Goal: Information Seeking & Learning: Learn about a topic

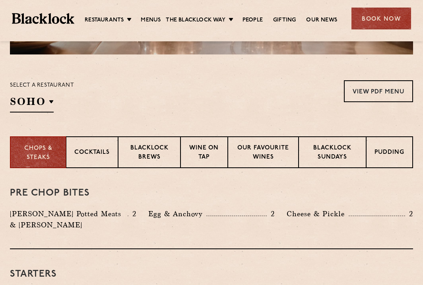
scroll to position [236, 0]
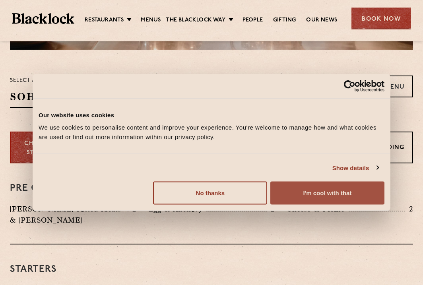
click at [301, 189] on button "I'm cool with that" at bounding box center [327, 192] width 114 height 23
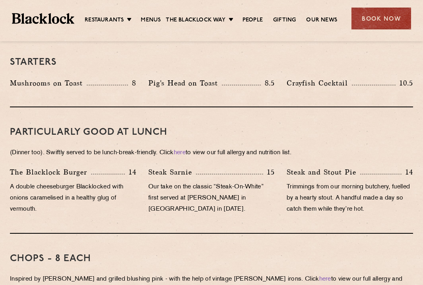
scroll to position [456, 0]
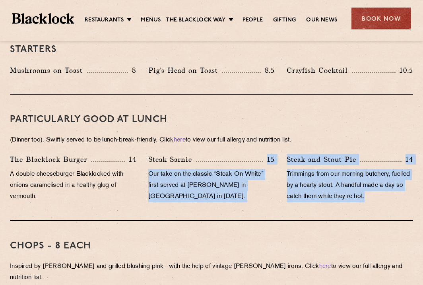
drag, startPoint x: 215, startPoint y: 151, endPoint x: 317, endPoint y: 203, distance: 114.4
click at [317, 203] on div "PARTICULARLY GOOD AT LUNCH (Dinner too). Swiftly served to be lunch-break-frien…" at bounding box center [211, 158] width 403 height 126
click at [317, 203] on div "Steak and [PERSON_NAME] Pie 14 Trimmings from our morning butchery, fuelled by …" at bounding box center [349, 180] width 138 height 52
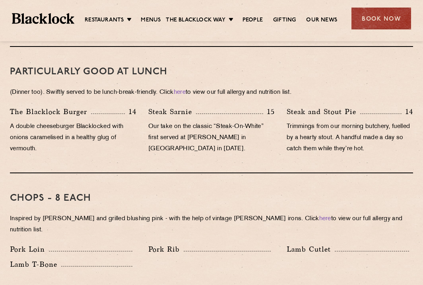
scroll to position [589, 0]
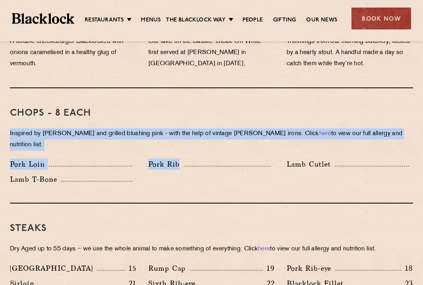
drag, startPoint x: 218, startPoint y: 170, endPoint x: 135, endPoint y: 109, distance: 102.0
click at [135, 109] on div "Chops - 8 each Inspired by [PERSON_NAME] and grilled blushing pink - with the h…" at bounding box center [211, 145] width 403 height 115
click at [135, 109] on h3 "Chops - 8 each" at bounding box center [211, 113] width 403 height 10
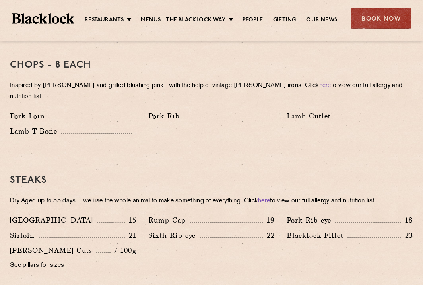
scroll to position [641, 0]
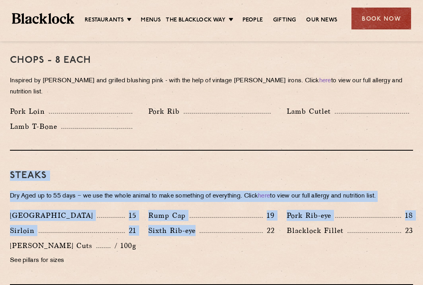
drag, startPoint x: 193, startPoint y: 151, endPoint x: 190, endPoint y: 245, distance: 94.2
click at [190, 245] on div "Steaks Dry Aged up to 55 days − we use the whole animal to make something of ev…" at bounding box center [211, 218] width 403 height 134
click at [190, 245] on div "Denver 15 Rump Cap 19 Pork Rib-eye 18 Sirloin 21 Sixth Rib-eye 22 [PERSON_NAME]…" at bounding box center [211, 240] width 415 height 60
drag, startPoint x: 244, startPoint y: 241, endPoint x: 175, endPoint y: 174, distance: 96.0
click at [175, 174] on div "Steaks Dry Aged up to 55 days − we use the whole animal to make something of ev…" at bounding box center [211, 218] width 403 height 134
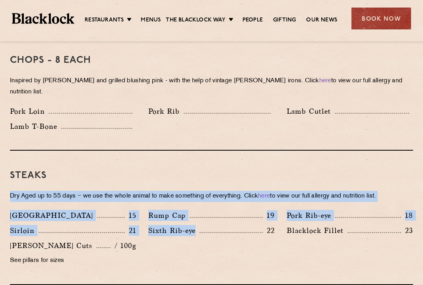
click at [175, 174] on div "Steaks Dry Aged up to 55 days − we use the whole animal to make something of ev…" at bounding box center [211, 218] width 403 height 134
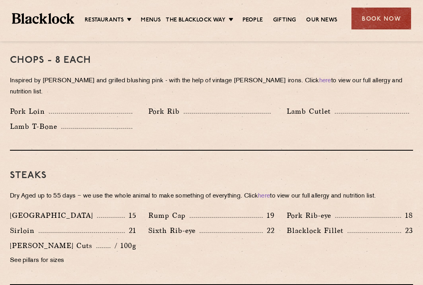
click at [232, 170] on h3 "Steaks" at bounding box center [211, 175] width 403 height 10
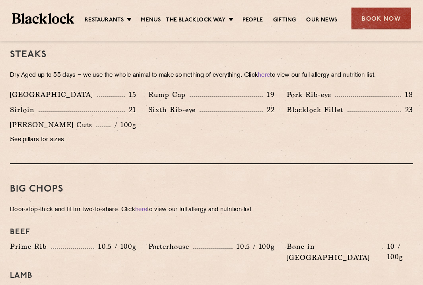
scroll to position [781, 0]
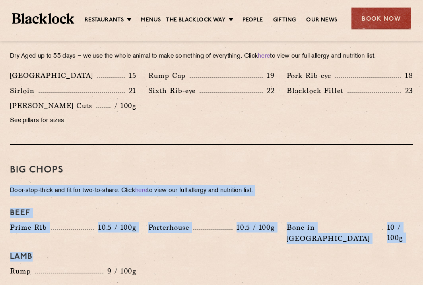
drag, startPoint x: 232, startPoint y: 169, endPoint x: 177, endPoint y: 260, distance: 106.0
click at [177, 260] on div "Big Chops Door-stop-thick and fit for two-to-share. Click here to view our full…" at bounding box center [211, 219] width 403 height 149
drag, startPoint x: 177, startPoint y: 260, endPoint x: 155, endPoint y: 168, distance: 94.3
click at [155, 168] on div "Big Chops Door-stop-thick and fit for two-to-share. Click here to view our full…" at bounding box center [211, 219] width 403 height 149
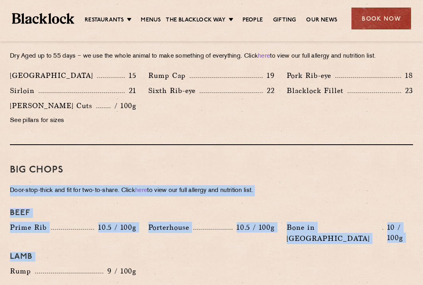
click at [155, 168] on div "Big Chops Door-stop-thick and fit for two-to-share. Click here to view our full…" at bounding box center [211, 219] width 403 height 149
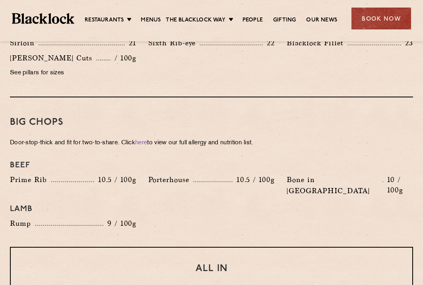
scroll to position [952, 0]
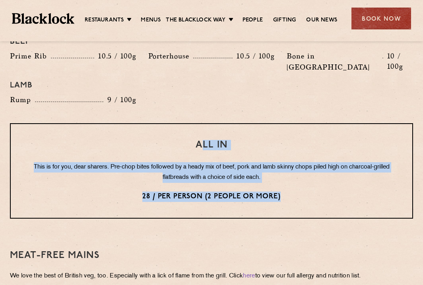
drag, startPoint x: 200, startPoint y: 119, endPoint x: 295, endPoint y: 178, distance: 111.8
click at [295, 178] on div "All In This is for you, dear sharers. Pre-chop bites followed by a heady mix of…" at bounding box center [211, 170] width 403 height 95
click at [295, 191] on p "28 / per person (2 people or more)" at bounding box center [211, 196] width 369 height 10
drag, startPoint x: 295, startPoint y: 178, endPoint x: 187, endPoint y: 109, distance: 127.7
click at [187, 123] on div "All In This is for you, dear sharers. Pre-chop bites followed by a heady mix of…" at bounding box center [211, 170] width 403 height 95
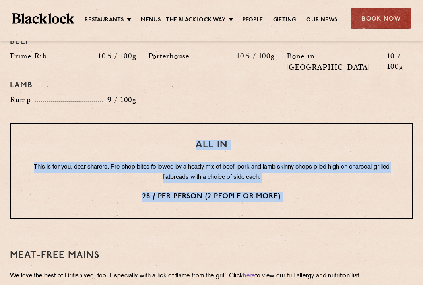
click at [187, 123] on div "All In This is for you, dear sharers. Pre-chop bites followed by a heady mix of…" at bounding box center [211, 170] width 403 height 95
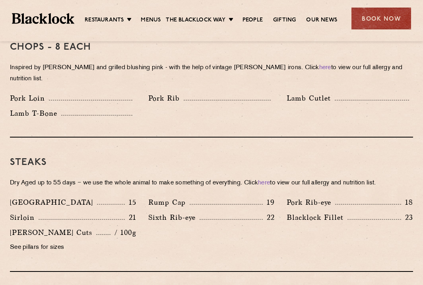
scroll to position [646, 0]
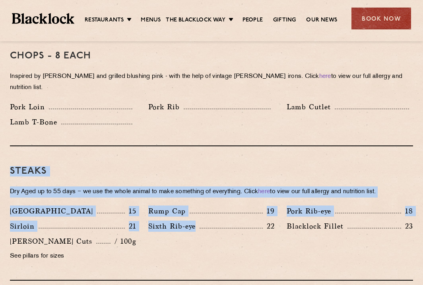
drag, startPoint x: 209, startPoint y: 150, endPoint x: 220, endPoint y: 235, distance: 86.1
click at [220, 235] on div "Steaks Dry Aged up to 55 days − we use the whole animal to make something of ev…" at bounding box center [211, 213] width 403 height 134
click at [220, 235] on div "Denver 15 Rump Cap 19 Pork Rib-eye 18 Sirloin 21 Sixth Rib-eye 22 [PERSON_NAME]…" at bounding box center [211, 235] width 415 height 60
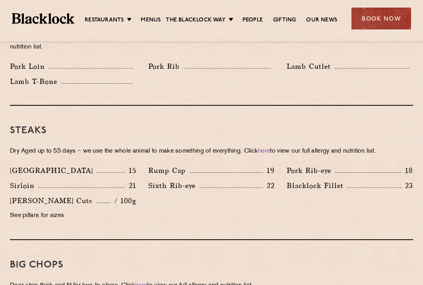
scroll to position [660, 0]
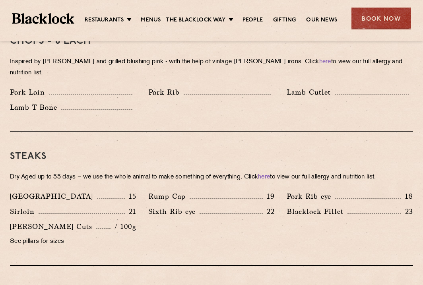
click at [23, 236] on p "See pillars for sizes" at bounding box center [73, 241] width 126 height 11
click at [53, 236] on p "See pillars for sizes" at bounding box center [73, 241] width 126 height 11
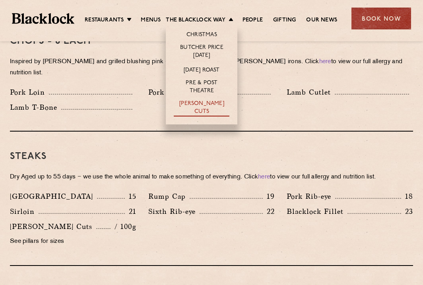
click at [198, 105] on link "[PERSON_NAME] Cuts" at bounding box center [202, 108] width 56 height 17
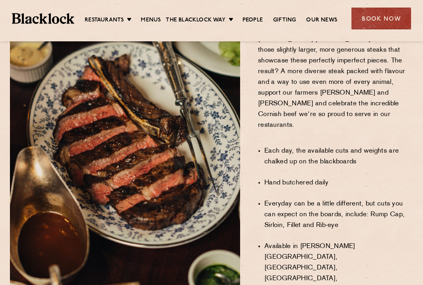
scroll to position [627, 0]
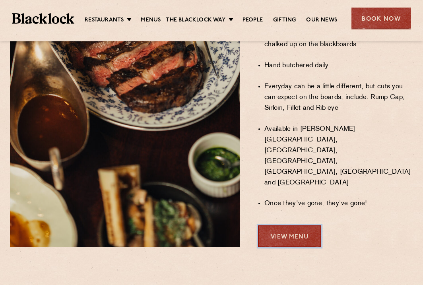
click at [267, 225] on link "View Menu" at bounding box center [289, 236] width 63 height 22
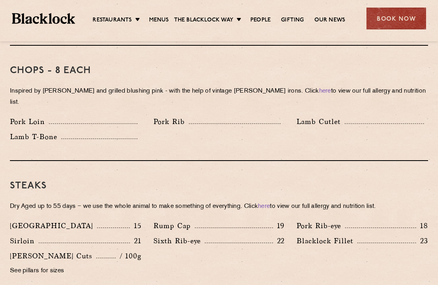
scroll to position [654, 0]
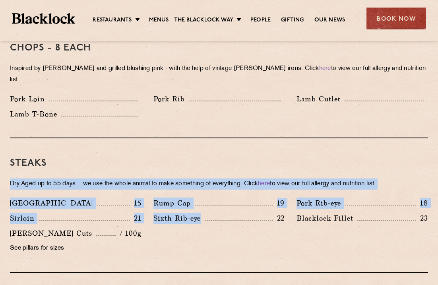
drag, startPoint x: 127, startPoint y: 153, endPoint x: 211, endPoint y: 237, distance: 118.8
click at [211, 237] on div "Steaks Dry Aged up to 55 days − we use the whole animal to make something of ev…" at bounding box center [219, 205] width 418 height 134
click at [211, 237] on div "Denver 15 Rump Cap 19 Pork Rib-eye 18 Sirloin 21 Sixth Rib-eye 22 [PERSON_NAME]…" at bounding box center [219, 227] width 430 height 60
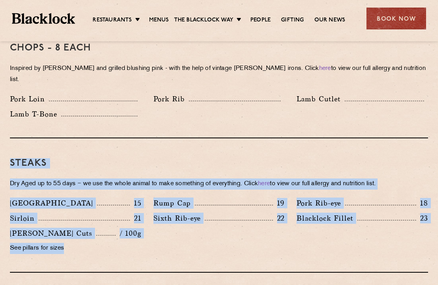
drag, startPoint x: 160, startPoint y: 237, endPoint x: 7, endPoint y: 148, distance: 177.8
drag, startPoint x: 8, startPoint y: 148, endPoint x: 183, endPoint y: 253, distance: 204.3
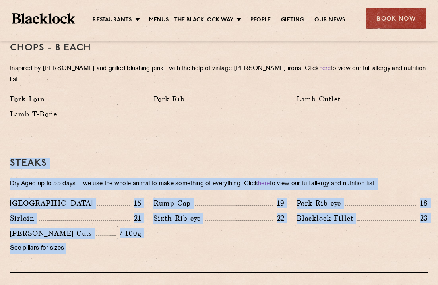
click at [183, 253] on div "Steaks Dry Aged up to 55 days − we use the whole animal to make something of ev…" at bounding box center [219, 205] width 418 height 134
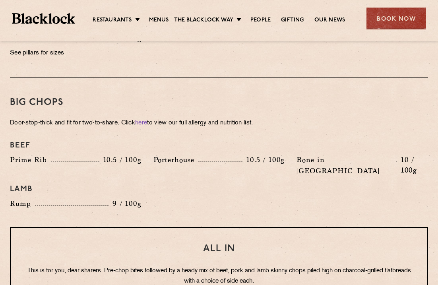
scroll to position [850, 0]
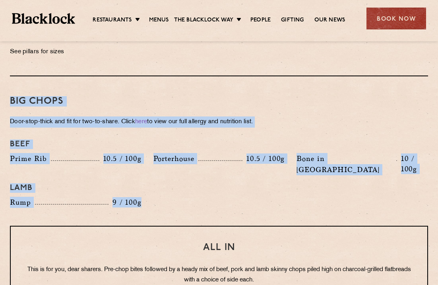
drag, startPoint x: 48, startPoint y: 73, endPoint x: 170, endPoint y: 201, distance: 175.8
click at [170, 201] on div "Big Chops Door-stop-thick and fit for two-to-share. Click here to view our full…" at bounding box center [219, 150] width 418 height 149
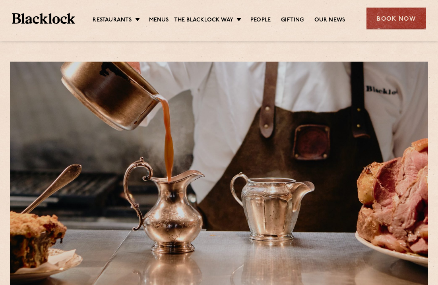
scroll to position [454, 0]
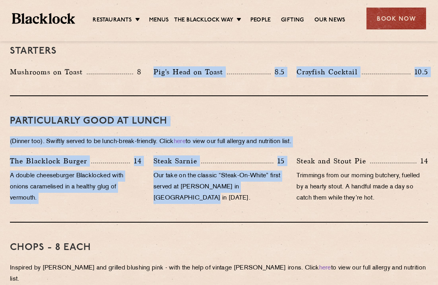
drag, startPoint x: 184, startPoint y: 59, endPoint x: 270, endPoint y: 202, distance: 167.1
click at [270, 202] on div "Steak Sarnie 15 Our take on the classic “Steak-On-White” first served at Louis’…" at bounding box center [218, 181] width 143 height 52
drag, startPoint x: 270, startPoint y: 203, endPoint x: 135, endPoint y: 61, distance: 195.8
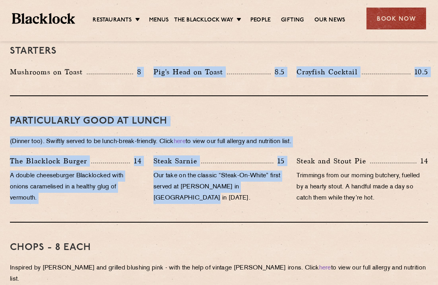
click at [135, 61] on div "Starters Mushrooms on Toast 8 Pig's Head on Toast 8.5 Crayfish Cocktail 10.5" at bounding box center [219, 61] width 418 height 70
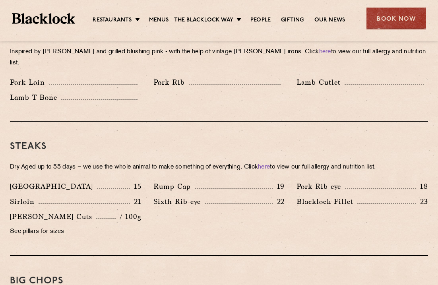
scroll to position [690, 0]
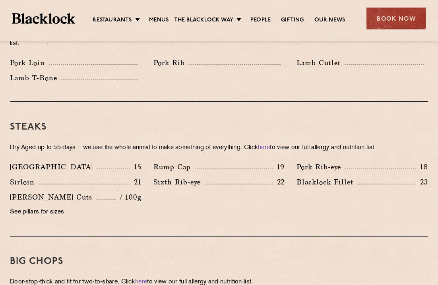
click at [211, 168] on div at bounding box center [234, 168] width 78 height 1
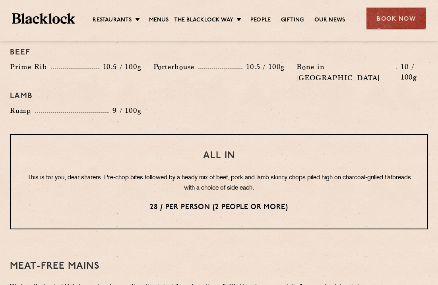
scroll to position [946, 0]
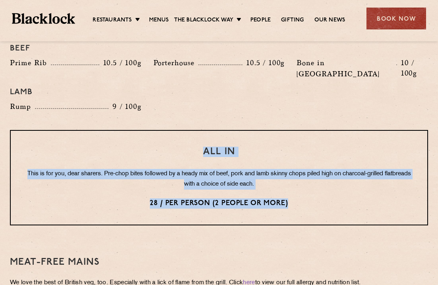
drag, startPoint x: 205, startPoint y: 131, endPoint x: 296, endPoint y: 184, distance: 105.4
click at [296, 184] on div "All In This is for you, dear sharers. Pre-chop bites followed by a heady mix of…" at bounding box center [219, 177] width 418 height 95
click at [296, 198] on p "28 / per person (2 people or more)" at bounding box center [219, 203] width 384 height 10
drag, startPoint x: 296, startPoint y: 184, endPoint x: 192, endPoint y: 121, distance: 121.7
click at [192, 130] on div "All In This is for you, dear sharers. Pre-chop bites followed by a heady mix of…" at bounding box center [219, 177] width 418 height 95
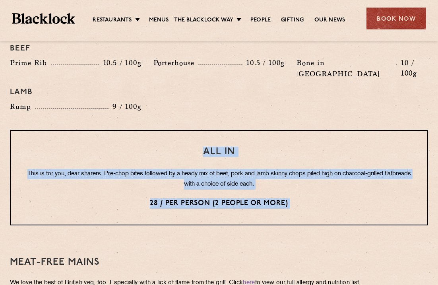
click at [192, 130] on div "All In This is for you, dear sharers. Pre-chop bites followed by a heady mix of…" at bounding box center [219, 177] width 418 height 95
drag, startPoint x: 192, startPoint y: 121, endPoint x: 303, endPoint y: 186, distance: 128.4
click at [303, 187] on div "All In This is for you, dear sharers. Pre-chop bites followed by a heady mix of…" at bounding box center [219, 177] width 418 height 95
click at [303, 186] on div "All In This is for you, dear sharers. Pre-chop bites followed by a heady mix of…" at bounding box center [219, 177] width 418 height 95
drag, startPoint x: 303, startPoint y: 186, endPoint x: 178, endPoint y: 116, distance: 142.8
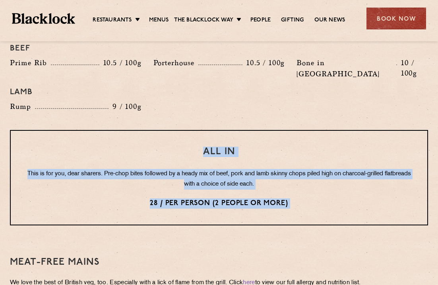
click at [178, 130] on div "All In This is for you, dear sharers. Pre-chop bites followed by a heady mix of…" at bounding box center [219, 177] width 418 height 95
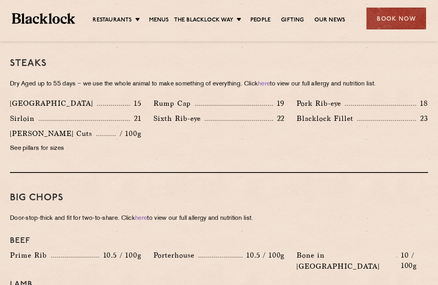
scroll to position [631, 0]
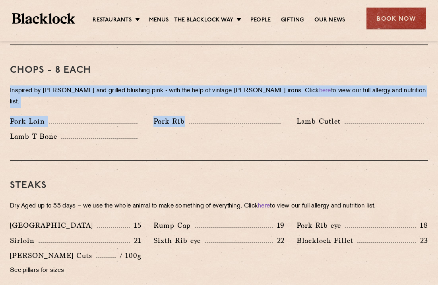
drag, startPoint x: 219, startPoint y: 85, endPoint x: 199, endPoint y: 141, distance: 59.3
click at [199, 141] on div "Chops - 8 each Inspired by [PERSON_NAME] and grilled blushing pink - with the h…" at bounding box center [219, 102] width 418 height 115
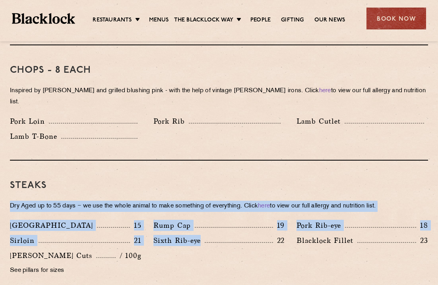
drag, startPoint x: 170, startPoint y: 183, endPoint x: 232, endPoint y: 247, distance: 89.0
click at [232, 247] on div "Steaks Dry Aged up to 55 days − we use the whole animal to make something of ev…" at bounding box center [219, 227] width 418 height 134
click at [232, 247] on div "Denver 15 Rump Cap 19 Pork Rib-eye 18 Sirloin 21 Sixth Rib-eye 22 [PERSON_NAME]…" at bounding box center [219, 250] width 430 height 60
drag, startPoint x: 208, startPoint y: 252, endPoint x: 94, endPoint y: 153, distance: 151.2
click at [94, 160] on div "Steaks Dry Aged up to 55 days − we use the whole animal to make something of ev…" at bounding box center [219, 227] width 418 height 134
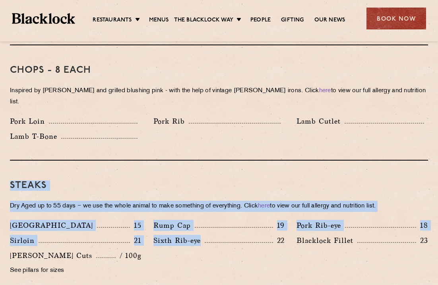
click at [94, 160] on div "Steaks Dry Aged up to 55 days − we use the whole animal to make something of ev…" at bounding box center [219, 227] width 418 height 134
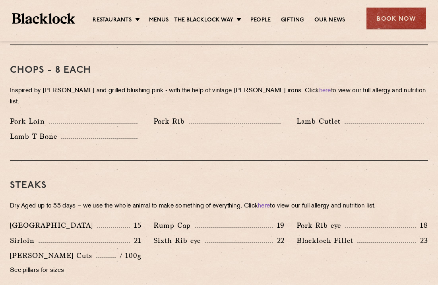
click at [187, 98] on div "Chops - 8 each Inspired by [PERSON_NAME] and grilled blushing pink - with the h…" at bounding box center [219, 102] width 418 height 115
